Goal: Communication & Community: Answer question/provide support

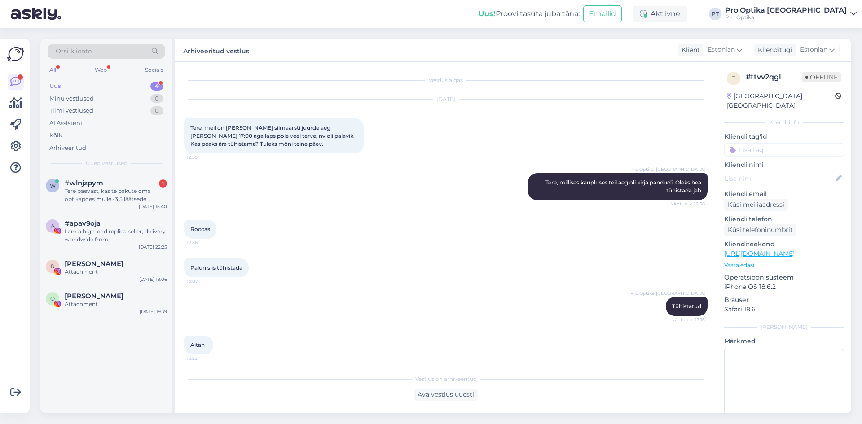
scroll to position [38, 0]
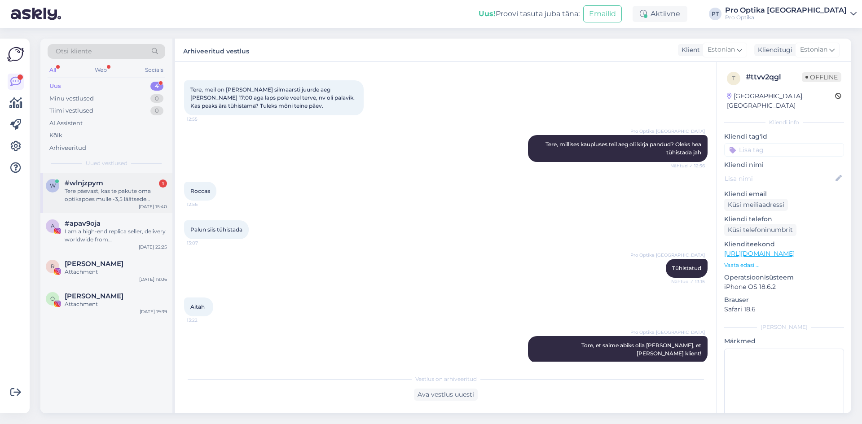
click at [98, 185] on span "#wlnjzpym" at bounding box center [84, 183] width 39 height 8
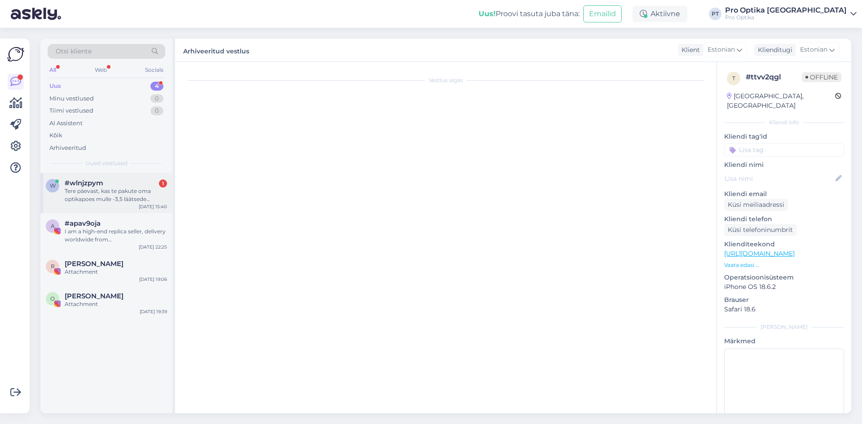
scroll to position [0, 0]
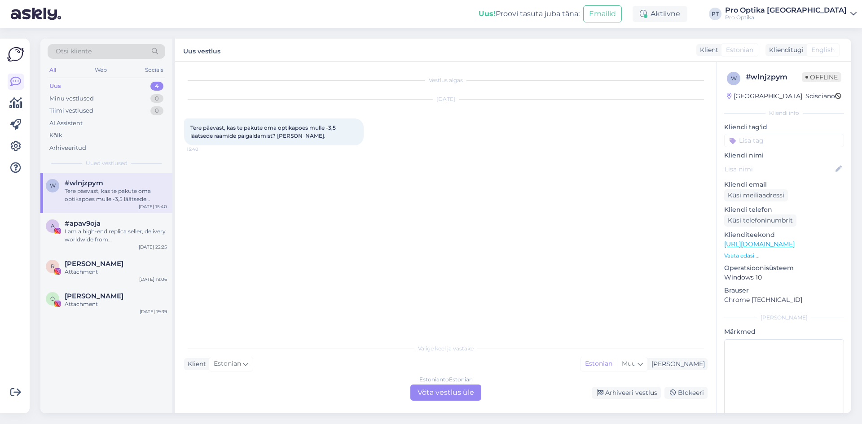
click at [449, 397] on div "Estonian to Estonian Võta vestlus üle" at bounding box center [445, 393] width 71 height 16
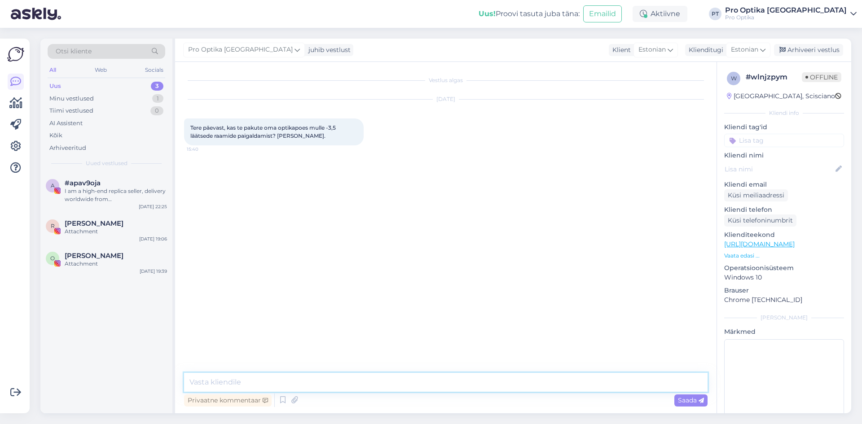
click at [238, 381] on textarea at bounding box center [446, 382] width 524 height 19
type textarea "Tere"
type textarea "Te soovite ainult paigaldust? raamid ja klaasid on olemas?"
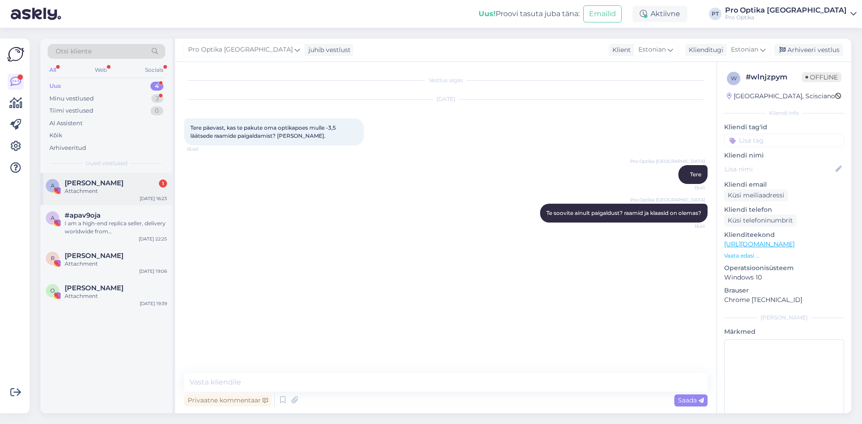
click at [110, 182] on span "[PERSON_NAME]" at bounding box center [94, 183] width 59 height 8
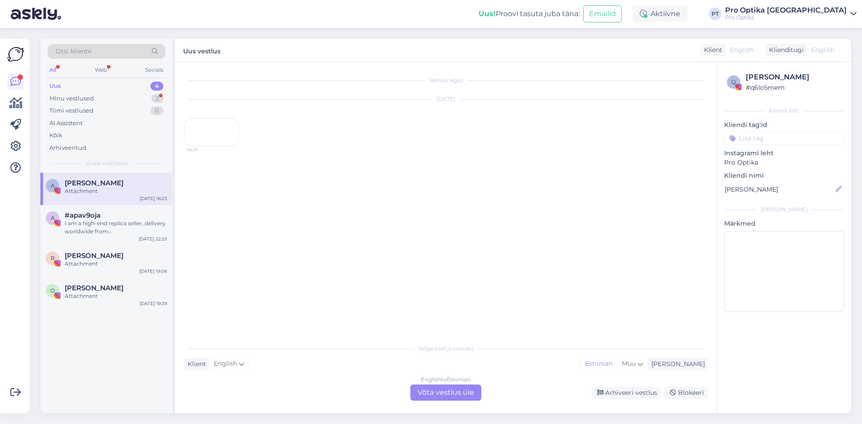
click at [221, 146] on div "16:23" at bounding box center [211, 133] width 55 height 28
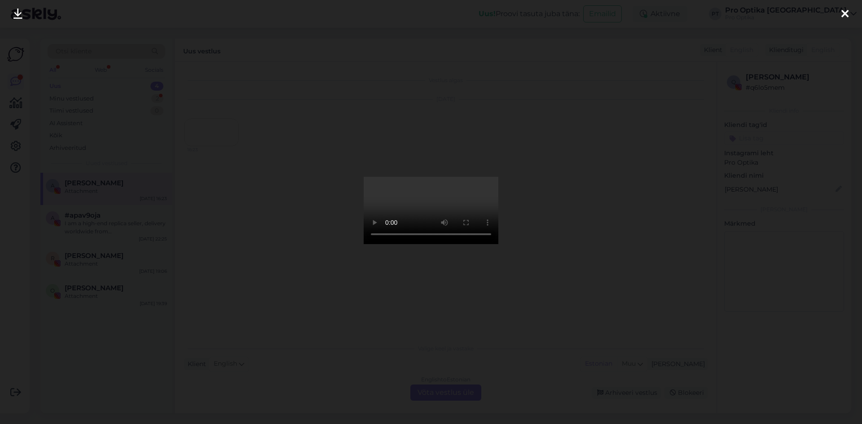
click at [846, 11] on icon at bounding box center [844, 15] width 7 height 12
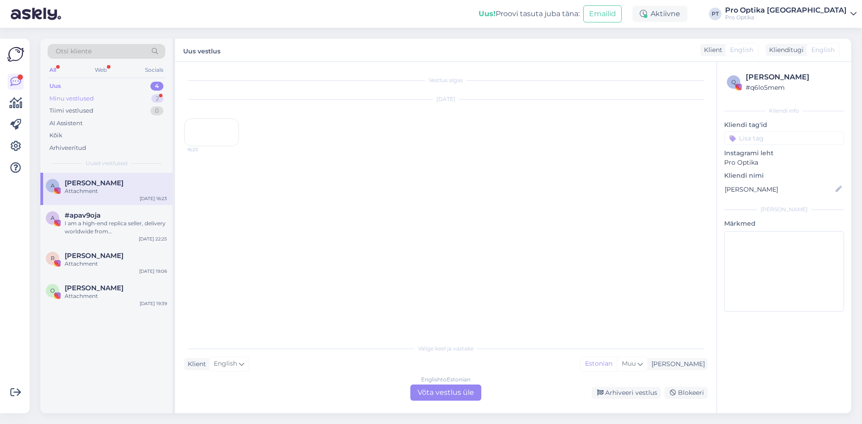
click at [86, 97] on div "Minu vestlused" at bounding box center [71, 98] width 44 height 9
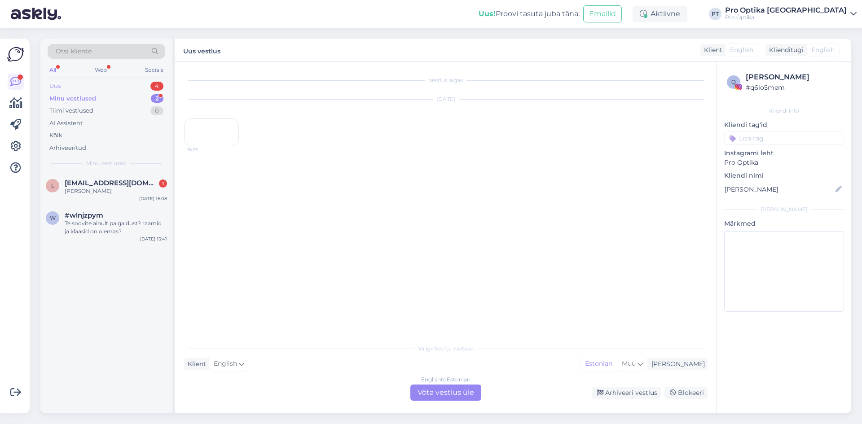
click at [58, 85] on div "Uus" at bounding box center [54, 86] width 11 height 9
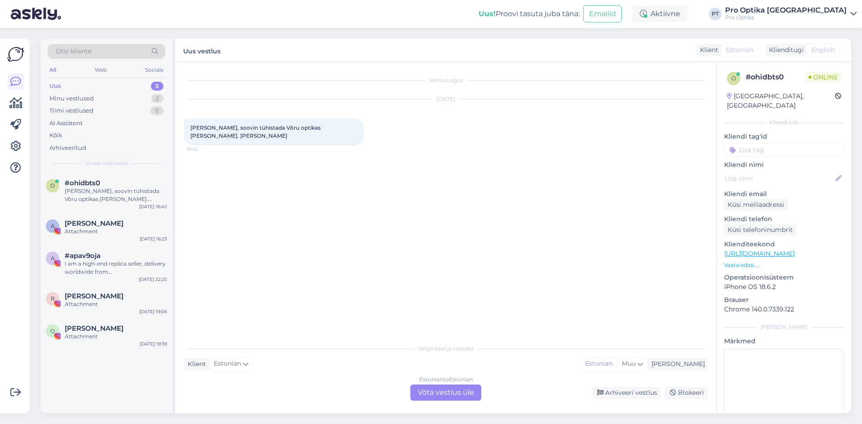
click at [272, 362] on div "Klient Estonian Mina Estonian Muu" at bounding box center [446, 364] width 524 height 12
click at [262, 387] on div "Estonian to Estonian Võta vestlus üle Arhiveeri vestlus Blokeeri" at bounding box center [446, 393] width 524 height 16
click at [280, 360] on div "Klient Estonian Mina Estonian Muu" at bounding box center [446, 364] width 524 height 12
click at [457, 394] on div "Estonian to Estonian Võta vestlus üle" at bounding box center [445, 393] width 71 height 16
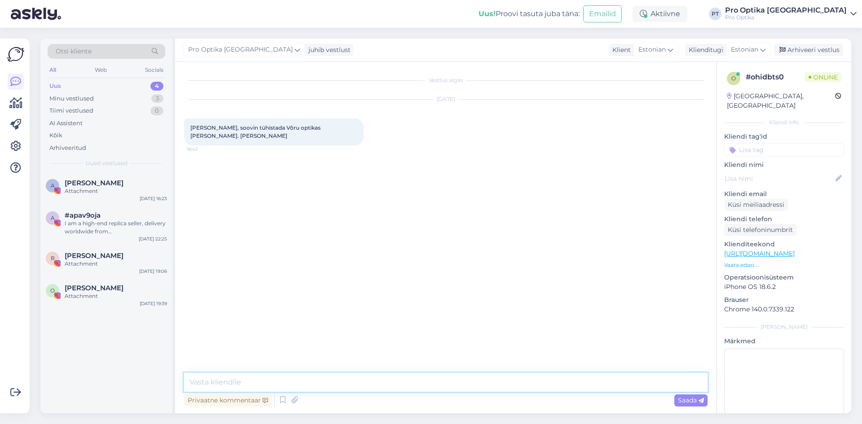
click at [217, 381] on textarea at bounding box center [446, 382] width 524 height 19
type textarea "Tere,tühistatud."
click at [344, 379] on textarea at bounding box center [446, 382] width 524 height 19
click at [98, 182] on span "[PERSON_NAME]" at bounding box center [94, 183] width 59 height 8
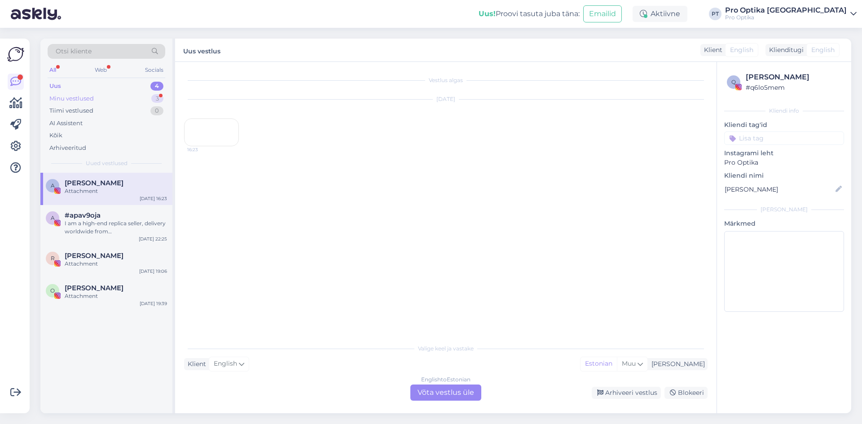
click at [97, 93] on div "Minu vestlused 3" at bounding box center [107, 99] width 118 height 13
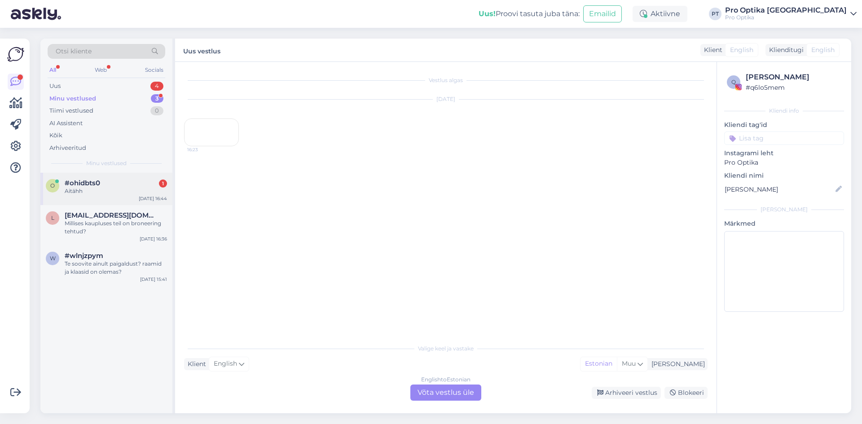
click at [70, 182] on span "#ohidbts0" at bounding box center [82, 183] width 35 height 8
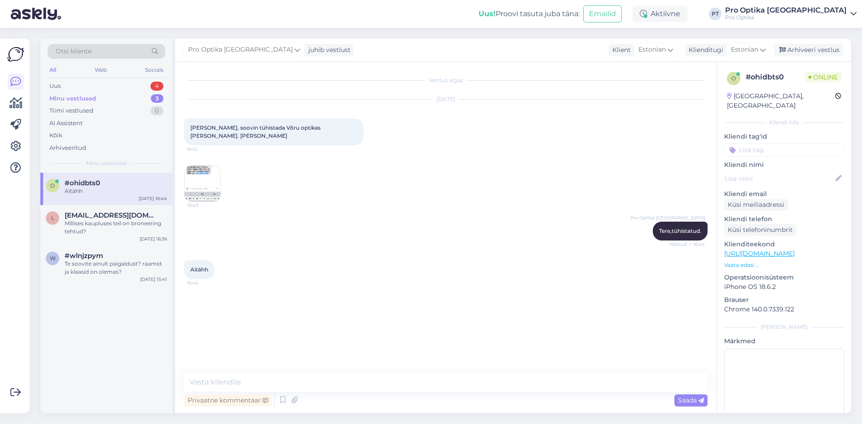
click at [98, 96] on div "Minu vestlused 3" at bounding box center [107, 99] width 118 height 13
